Goal: Information Seeking & Learning: Learn about a topic

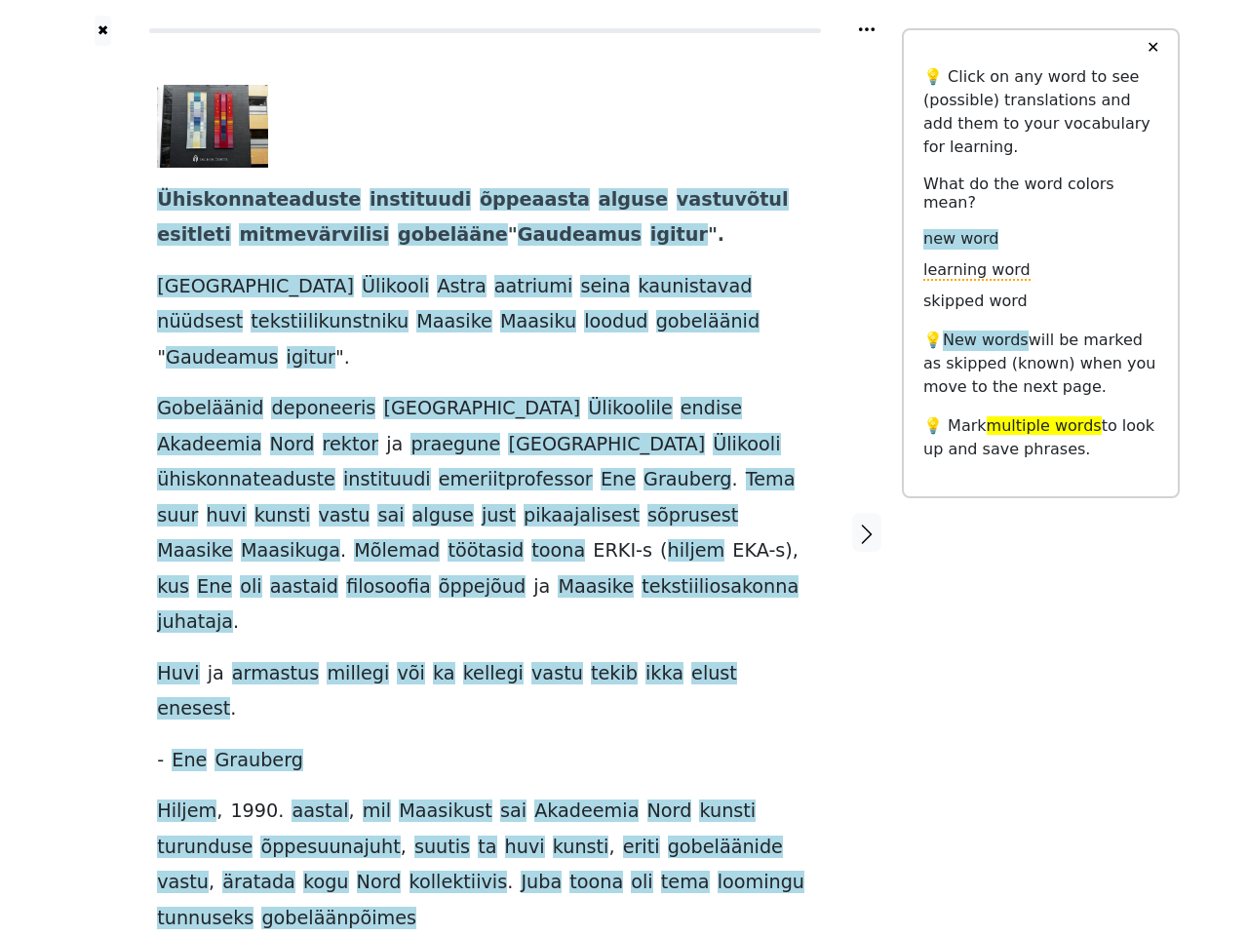
click at [668, 539] on span "hiljem" at bounding box center [697, 551] width 58 height 24
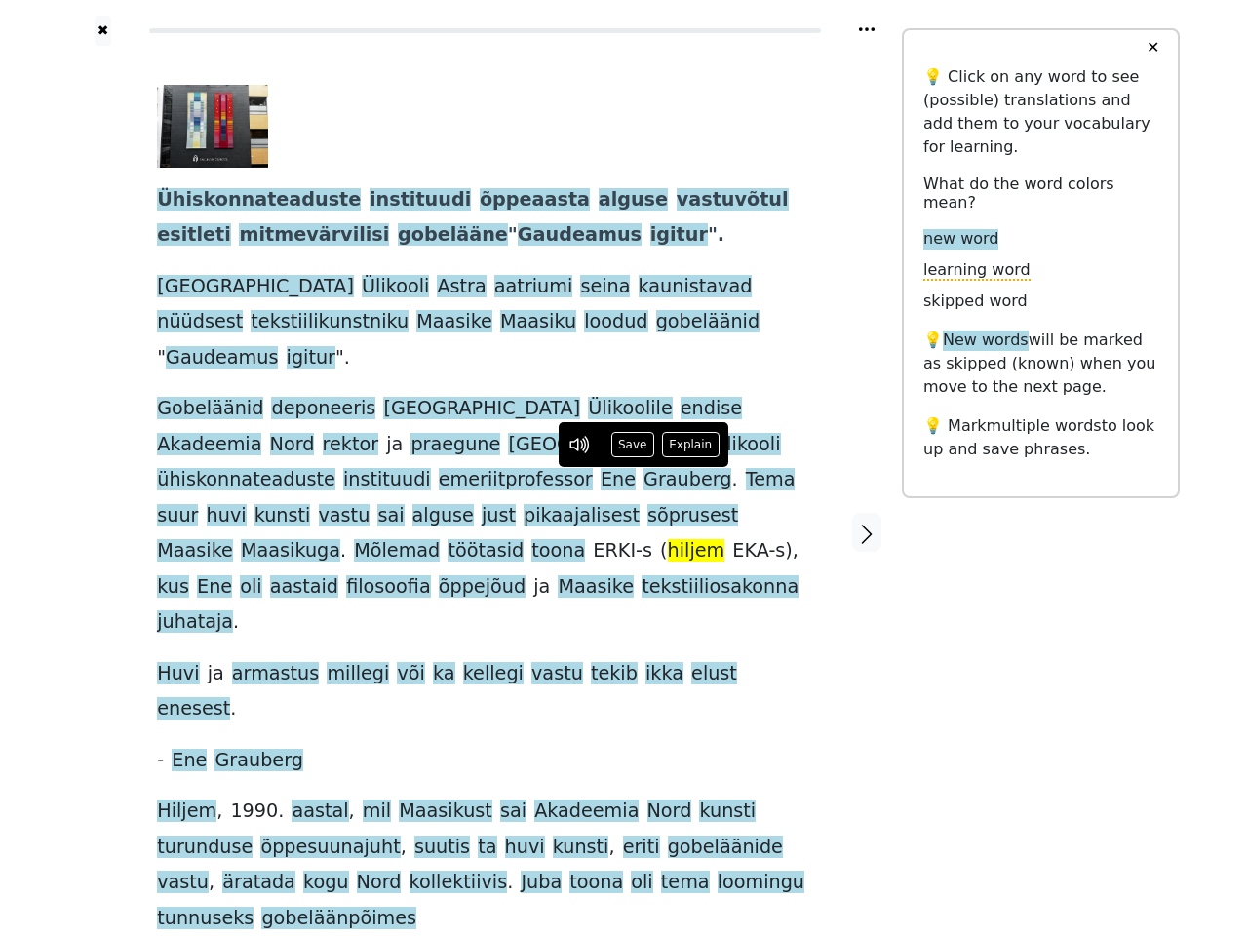
click at [867, 29] on icon at bounding box center [867, 29] width 16 height 4
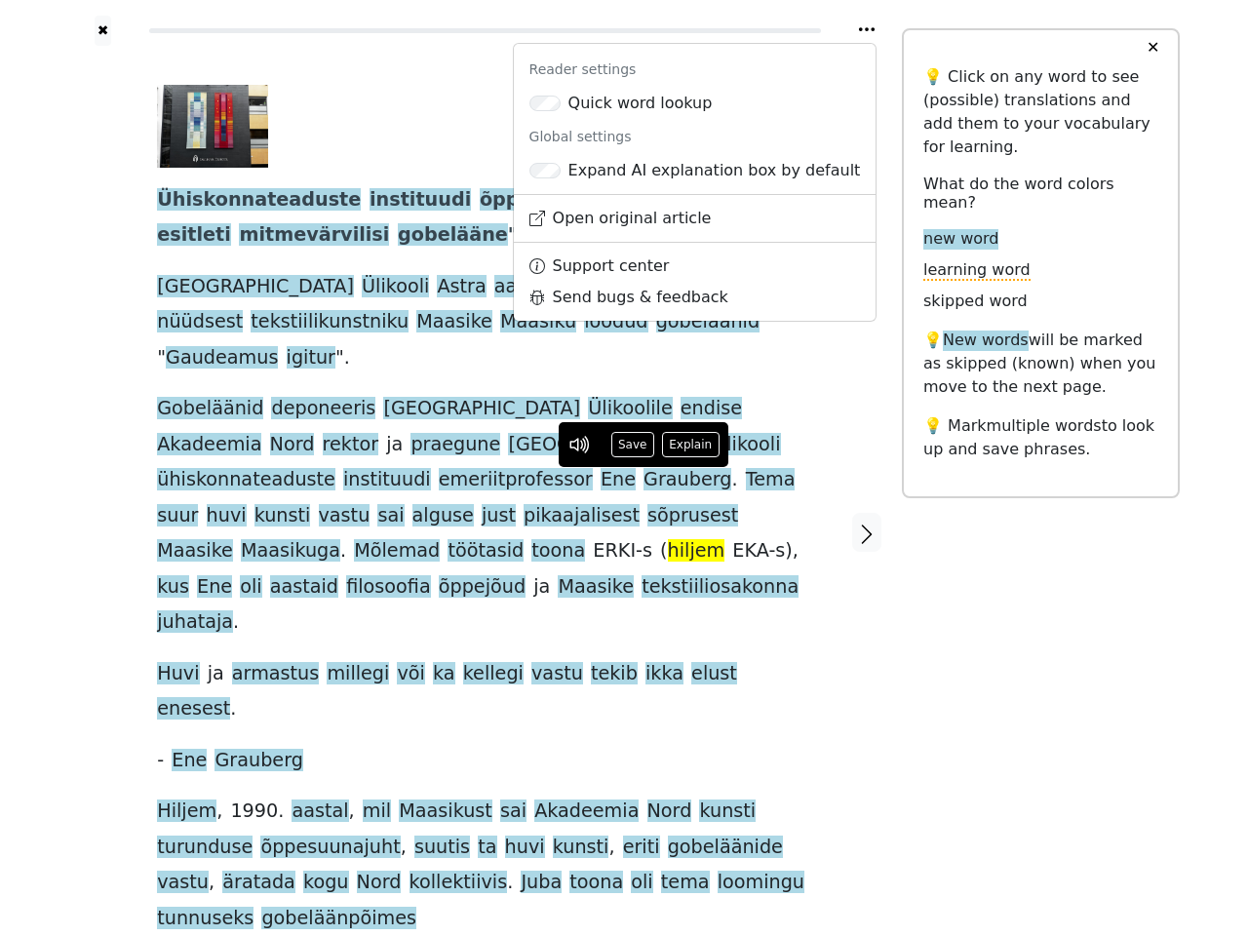
click at [102, 455] on div at bounding box center [102, 533] width 69 height 974
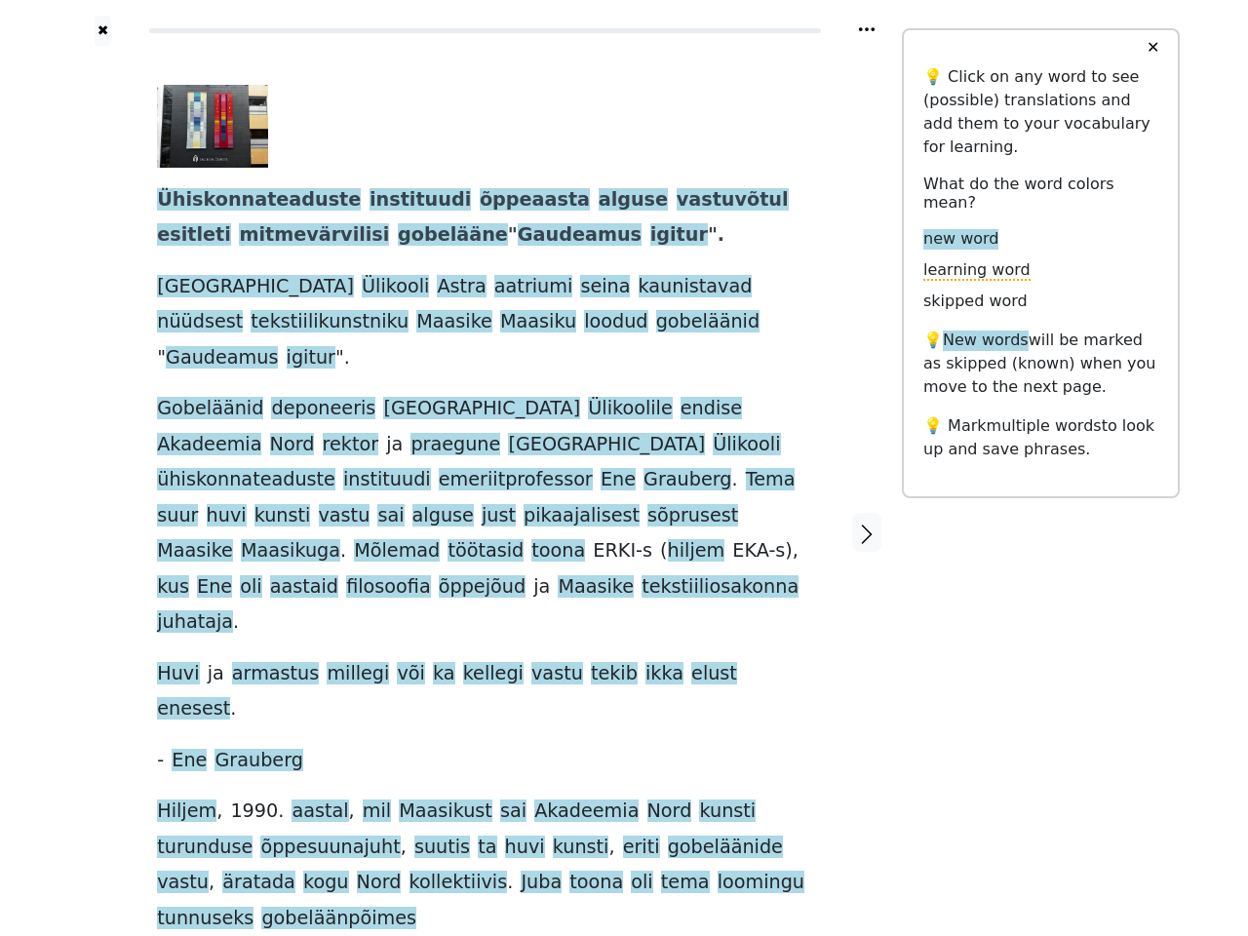
click at [377, 504] on span at bounding box center [373, 516] width 8 height 24
click at [241, 201] on span "Ühiskonnateaduste" at bounding box center [259, 200] width 204 height 24
click at [375, 201] on span "instituudi" at bounding box center [419, 200] width 101 height 24
click at [480, 201] on span "õppeaasta" at bounding box center [535, 200] width 110 height 24
click at [598, 201] on span "alguse" at bounding box center [632, 200] width 69 height 24
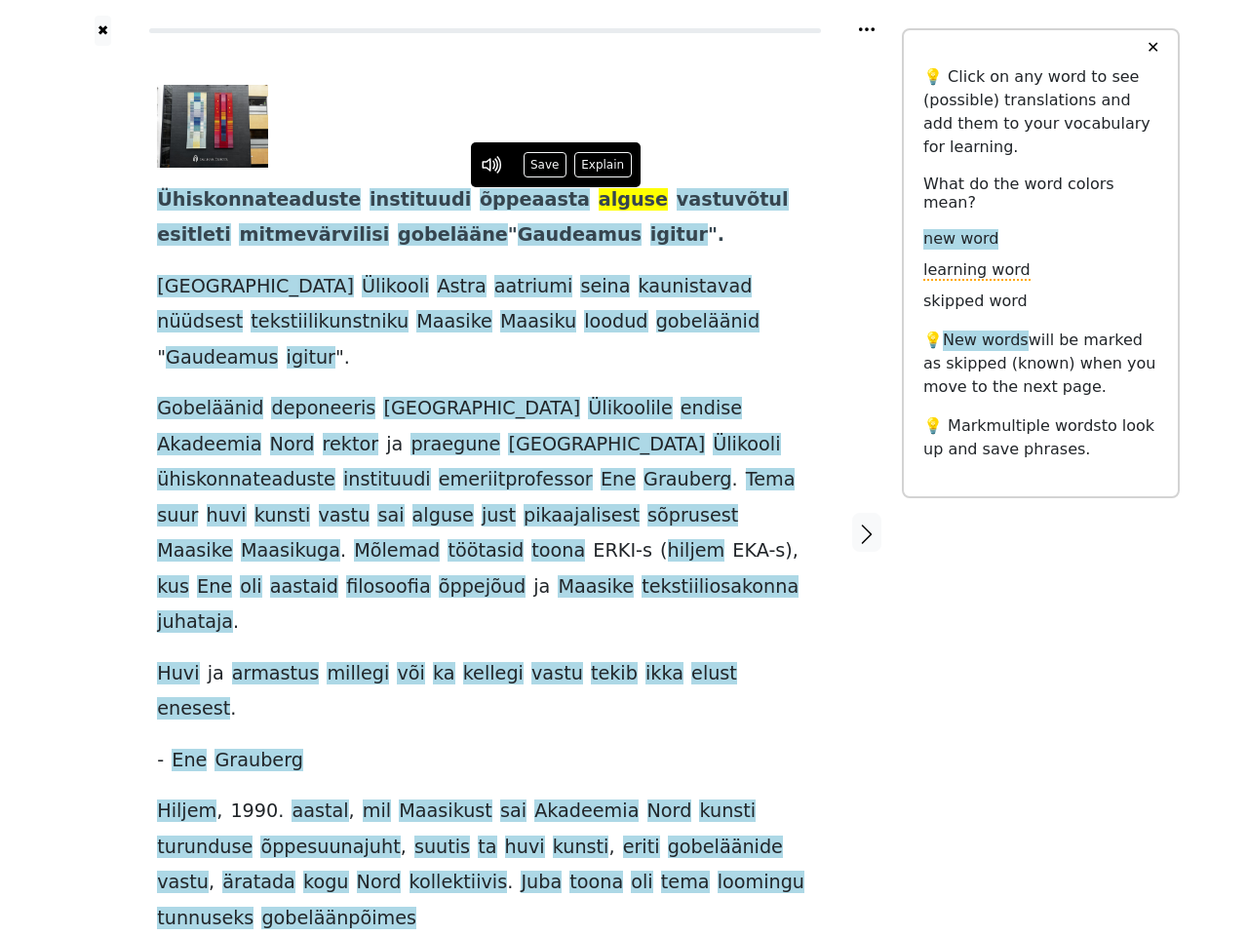
click at [676, 201] on span "vastuvõtul" at bounding box center [732, 200] width 112 height 24
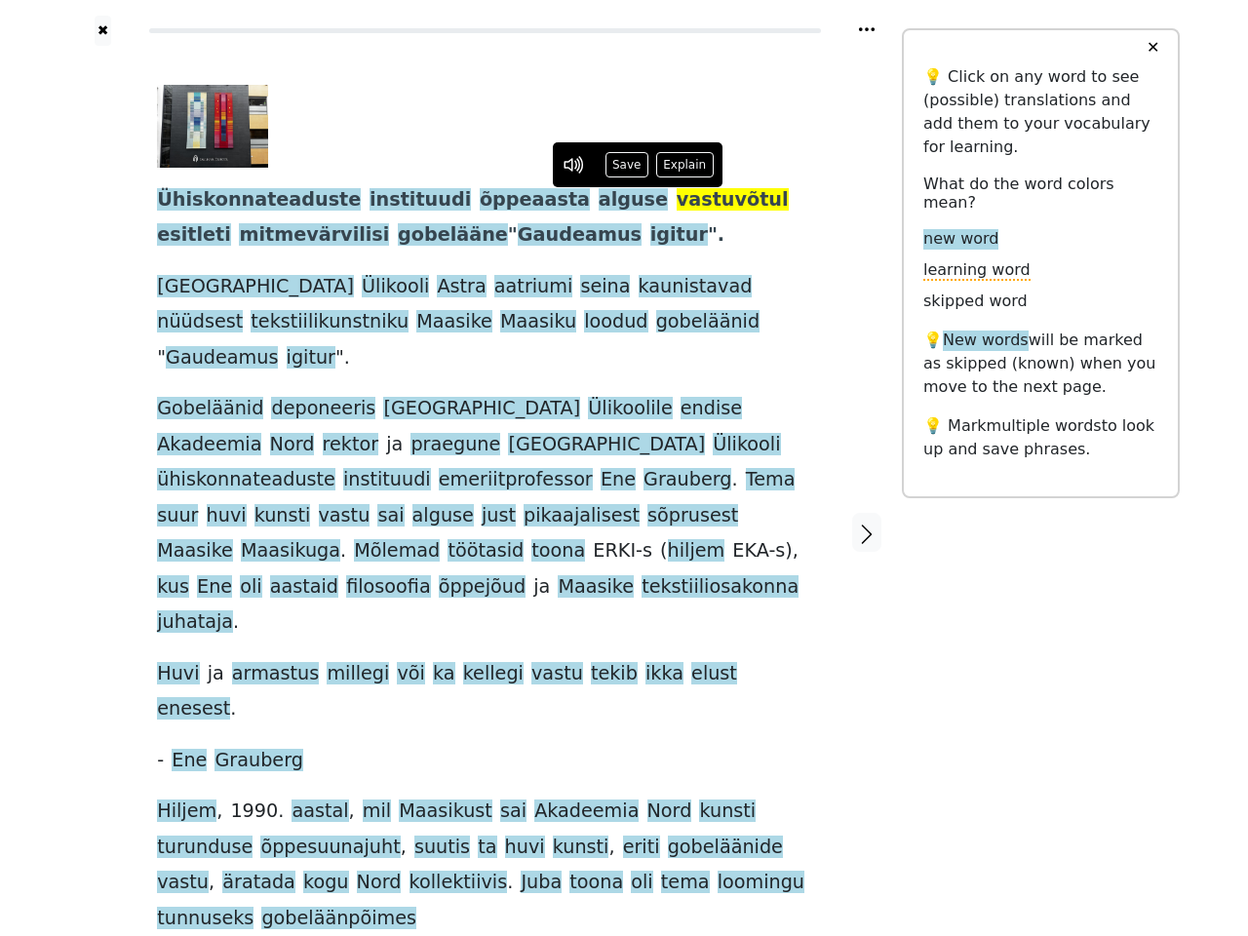
click at [231, 223] on span "esitleti" at bounding box center [194, 235] width 74 height 24
